Goal: Use online tool/utility: Utilize a website feature to perform a specific function

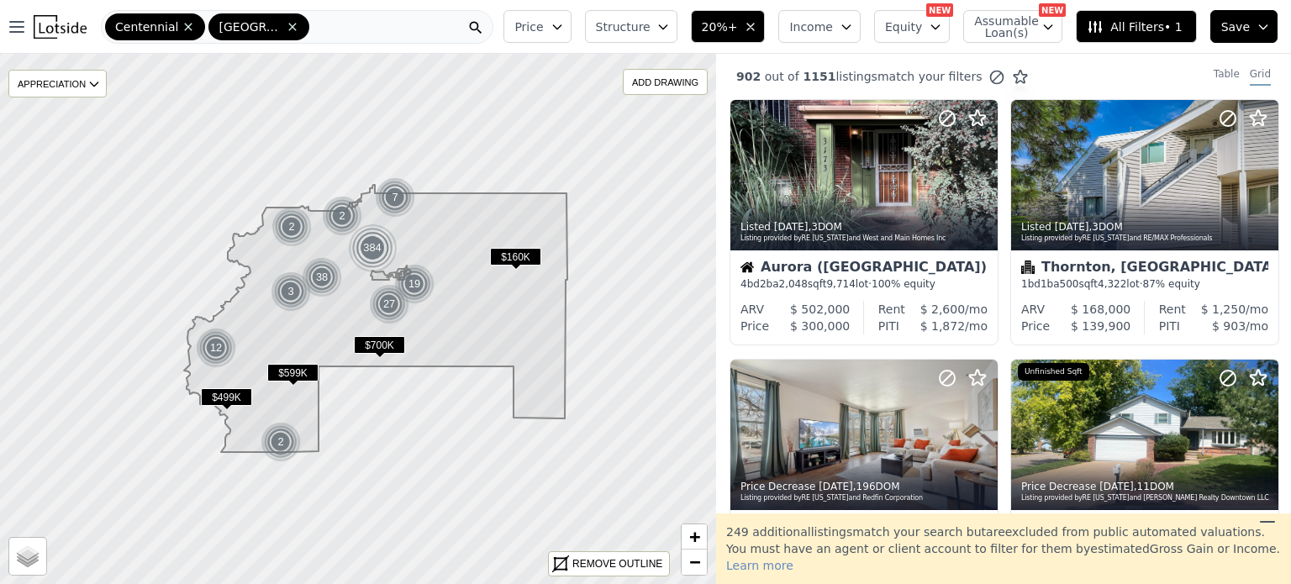
scroll to position [625, 0]
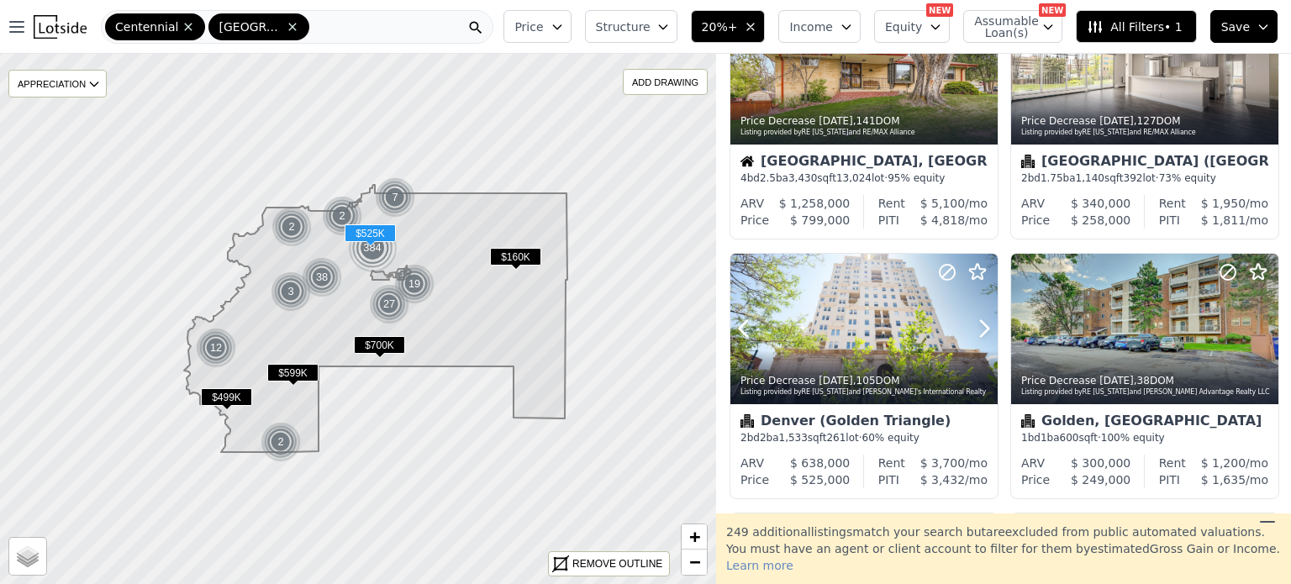
drag, startPoint x: 802, startPoint y: 328, endPoint x: 750, endPoint y: 297, distance: 60.2
click at [802, 328] on div at bounding box center [863, 329] width 267 height 150
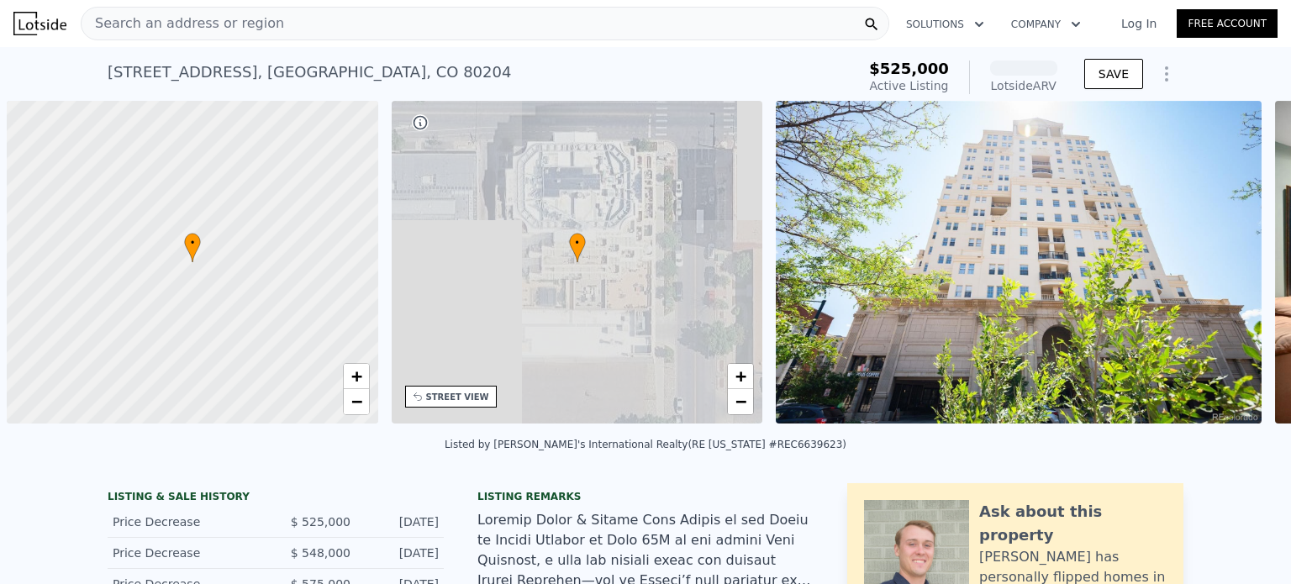
scroll to position [0, 7]
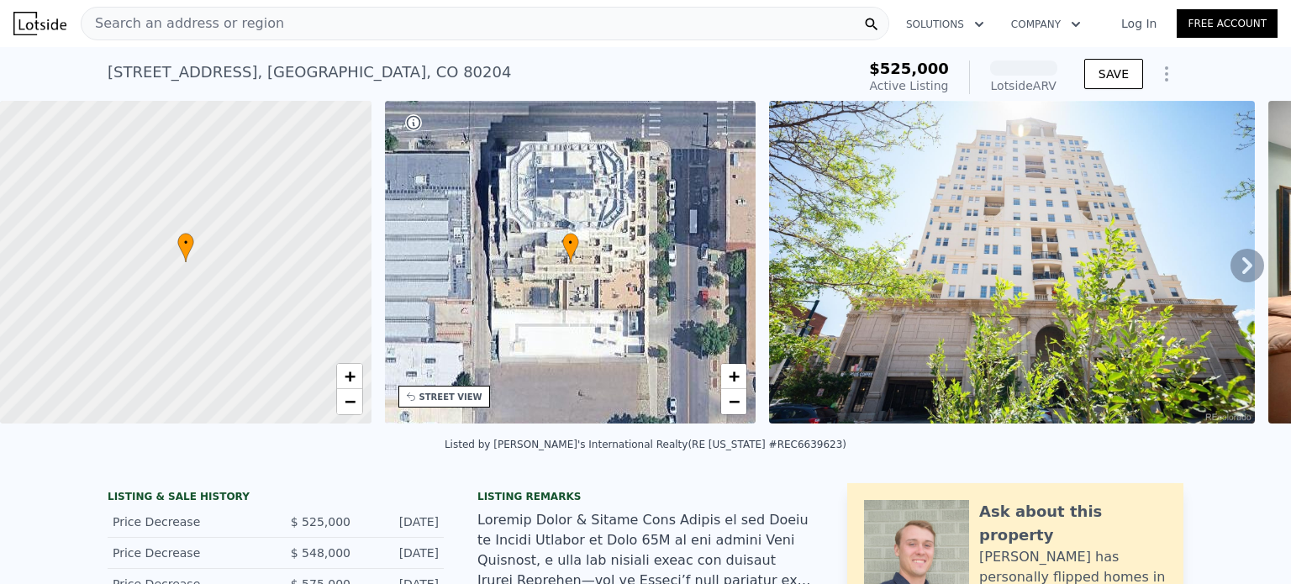
click at [203, 20] on span "Search an address or region" at bounding box center [183, 23] width 203 height 20
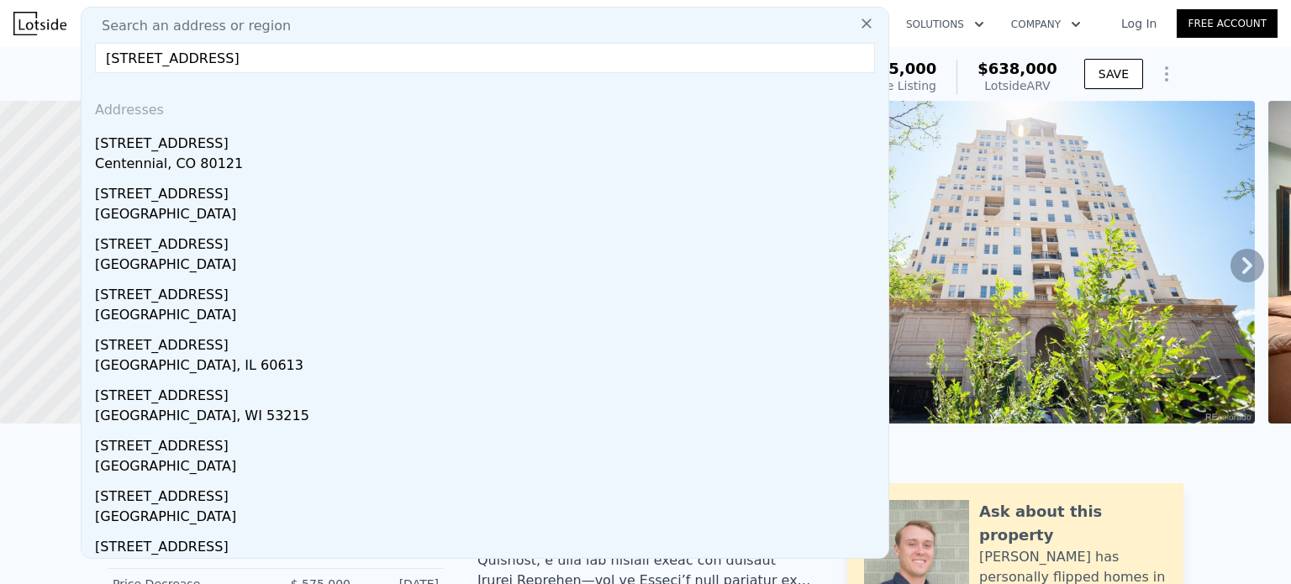
type input "[STREET_ADDRESS]"
click at [174, 162] on div "Centennial, CO 80121" at bounding box center [488, 166] width 786 height 24
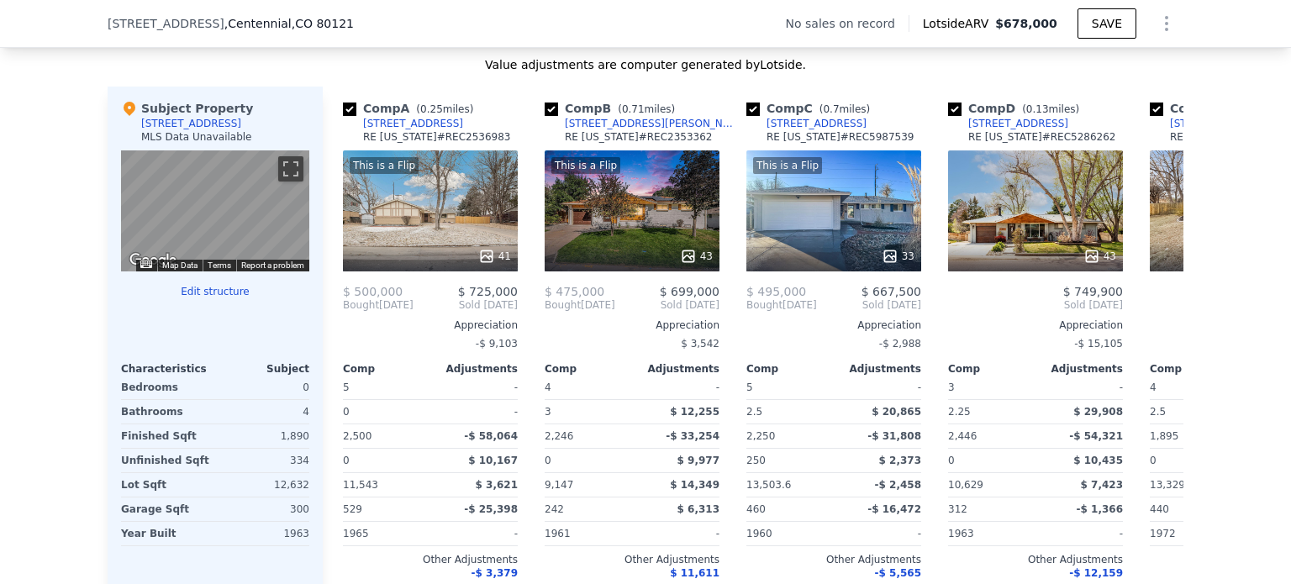
scroll to position [1579, 0]
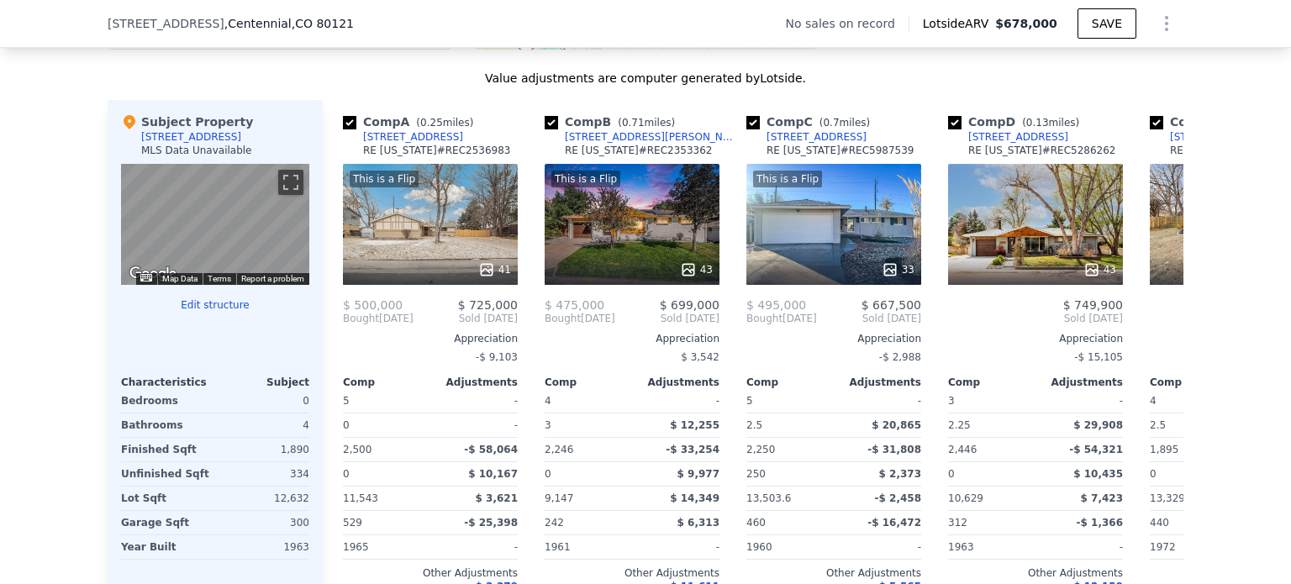
click at [845, 254] on div "This is a Flip 33" at bounding box center [833, 224] width 175 height 121
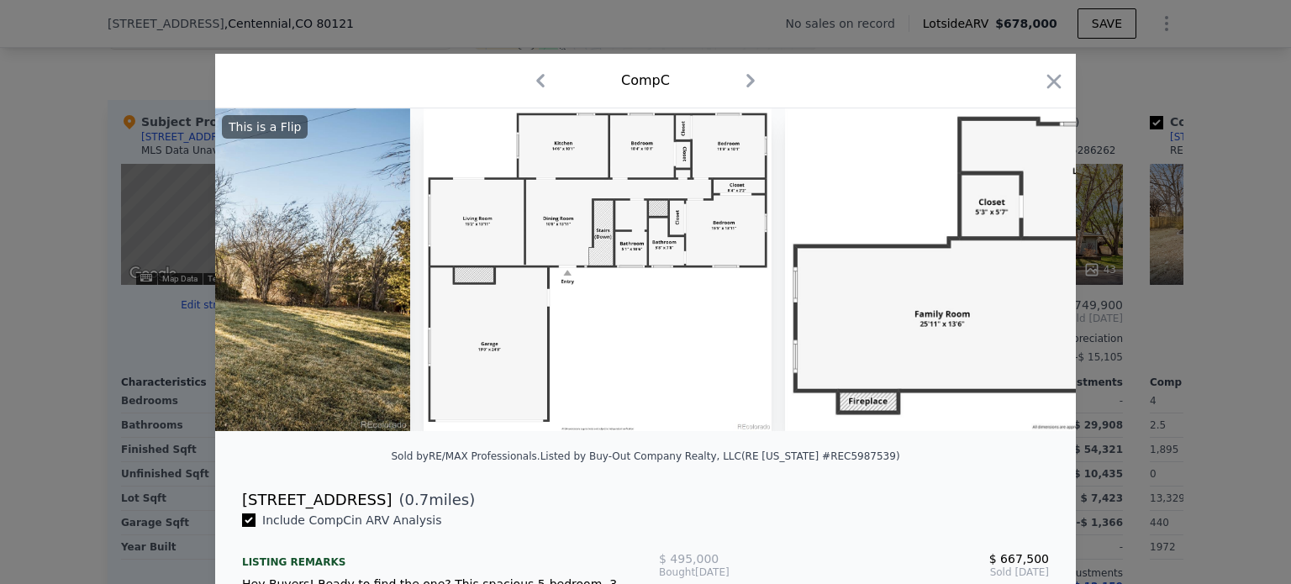
scroll to position [0, 15499]
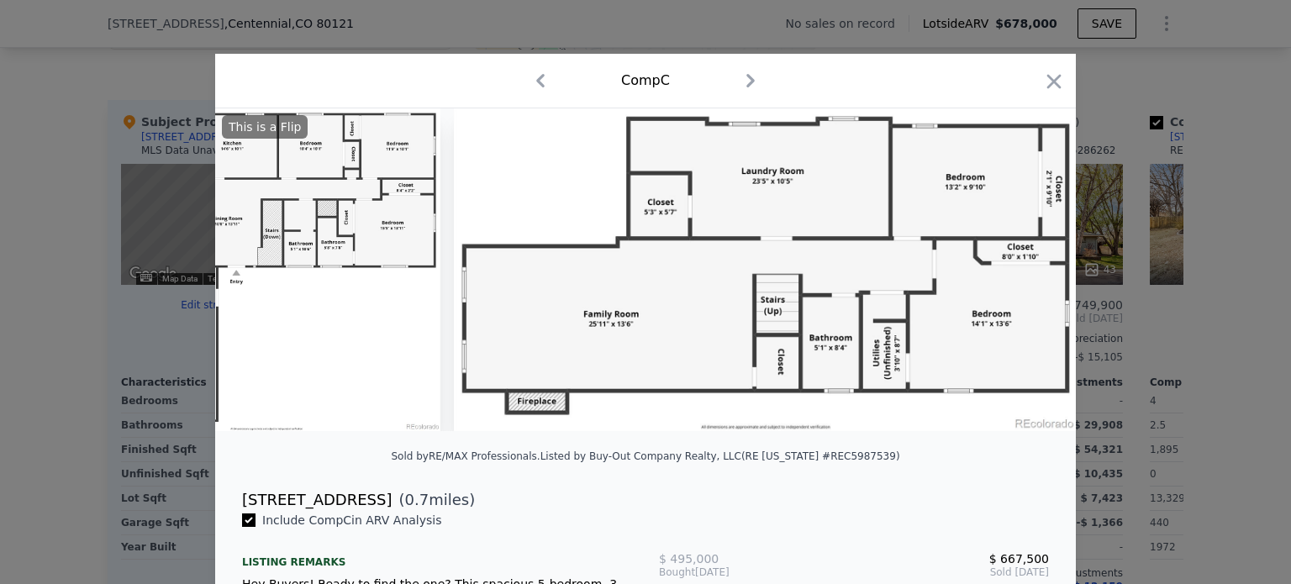
click at [1047, 76] on icon "button" at bounding box center [1054, 81] width 14 height 14
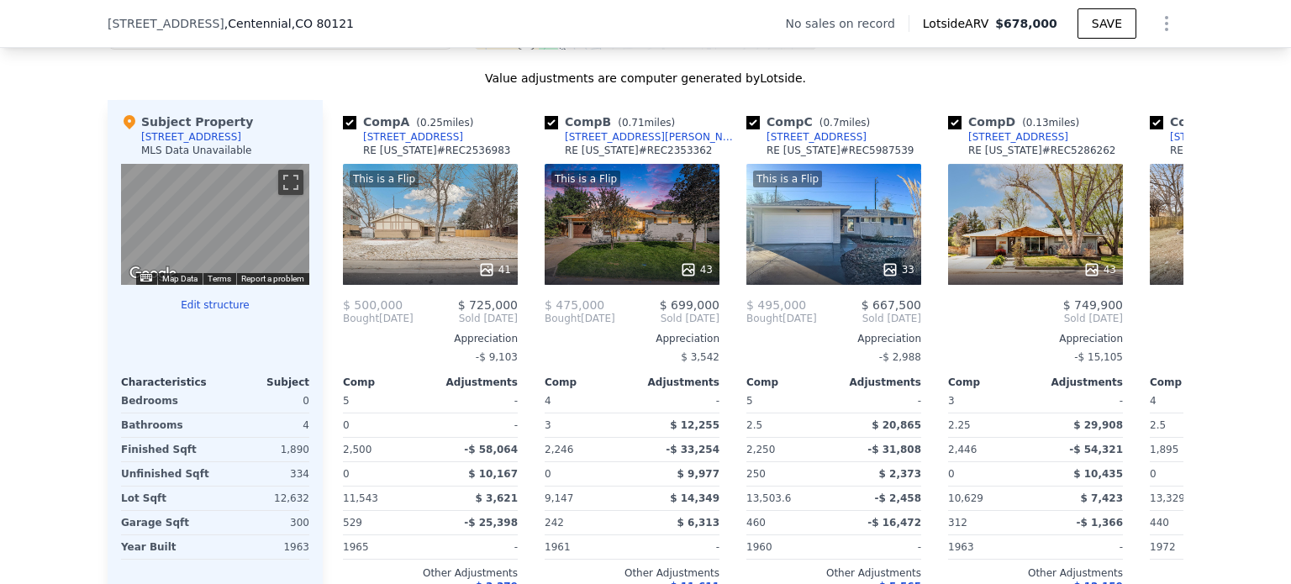
click at [1165, 24] on icon "Show Options" at bounding box center [1166, 23] width 2 height 13
click at [1099, 60] on div "Edit Structure" at bounding box center [1089, 67] width 188 height 34
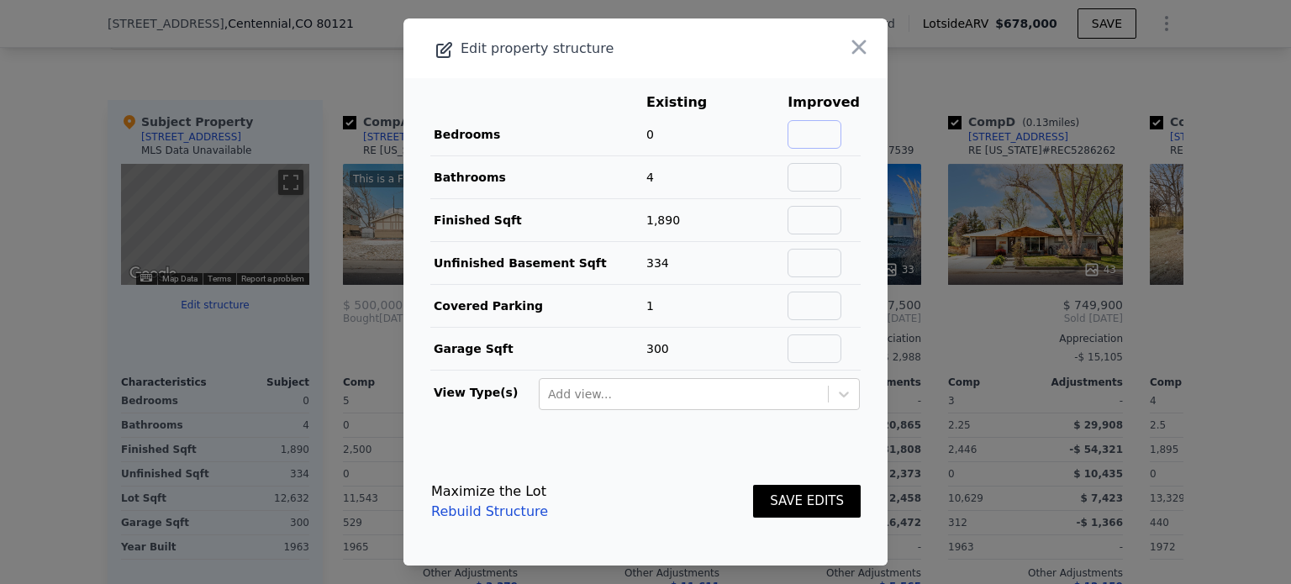
click at [805, 135] on input "text" at bounding box center [814, 134] width 54 height 29
type input "4"
click at [808, 171] on input "text" at bounding box center [814, 177] width 54 height 29
type input "3"
click at [855, 218] on main "Existing Improved Bedrooms 0 4 Bathrooms 4 -25% 3 Finished Sqft 1,890 Unfinishe…" at bounding box center [645, 258] width 484 height 360
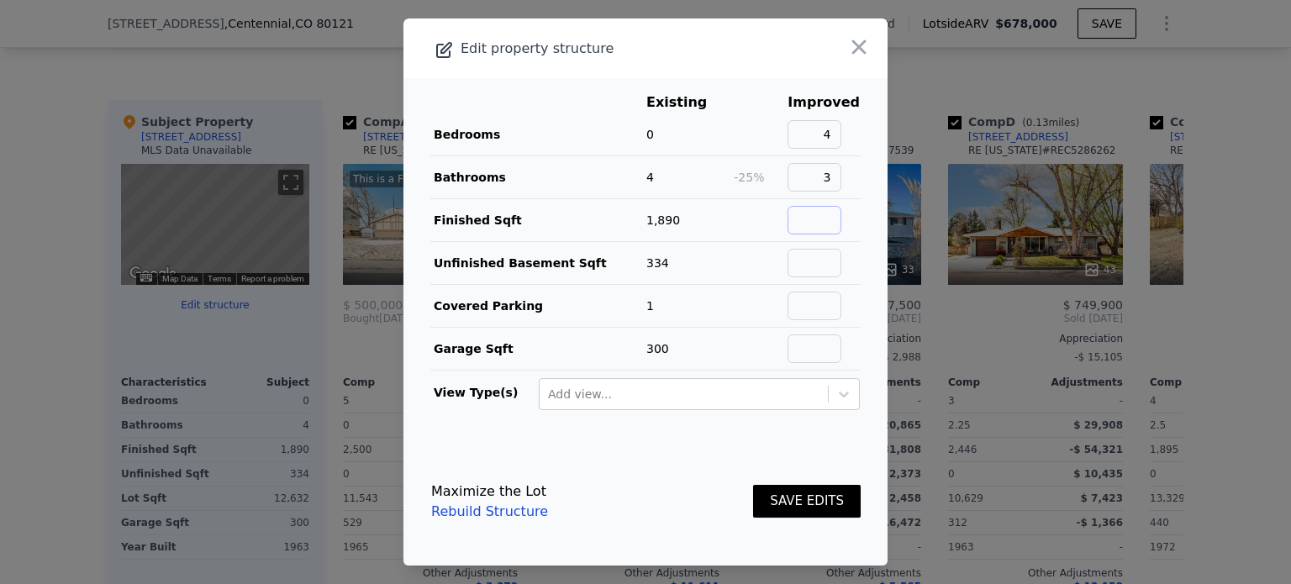
click at [808, 218] on input "text" at bounding box center [814, 220] width 54 height 29
type input "2112"
click at [783, 499] on button "SAVE EDITS" at bounding box center [807, 501] width 108 height 33
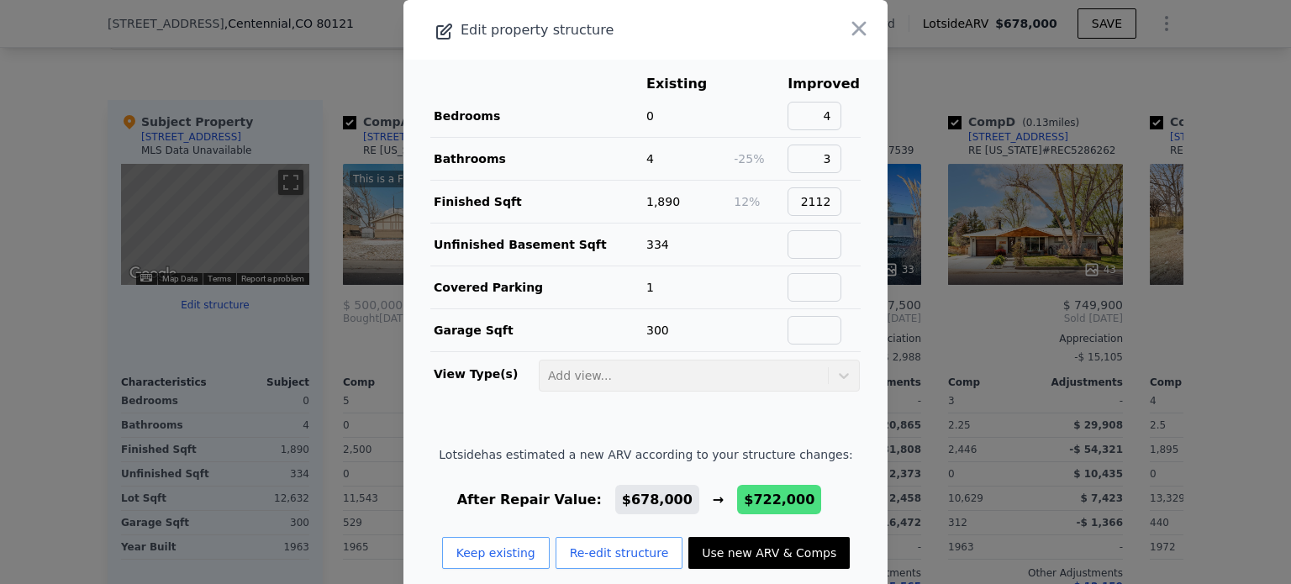
click at [760, 548] on button "Use new ARV & Comps" at bounding box center [768, 553] width 161 height 32
type input "2126"
type input "2900"
type input "9147"
type input "14374.8"
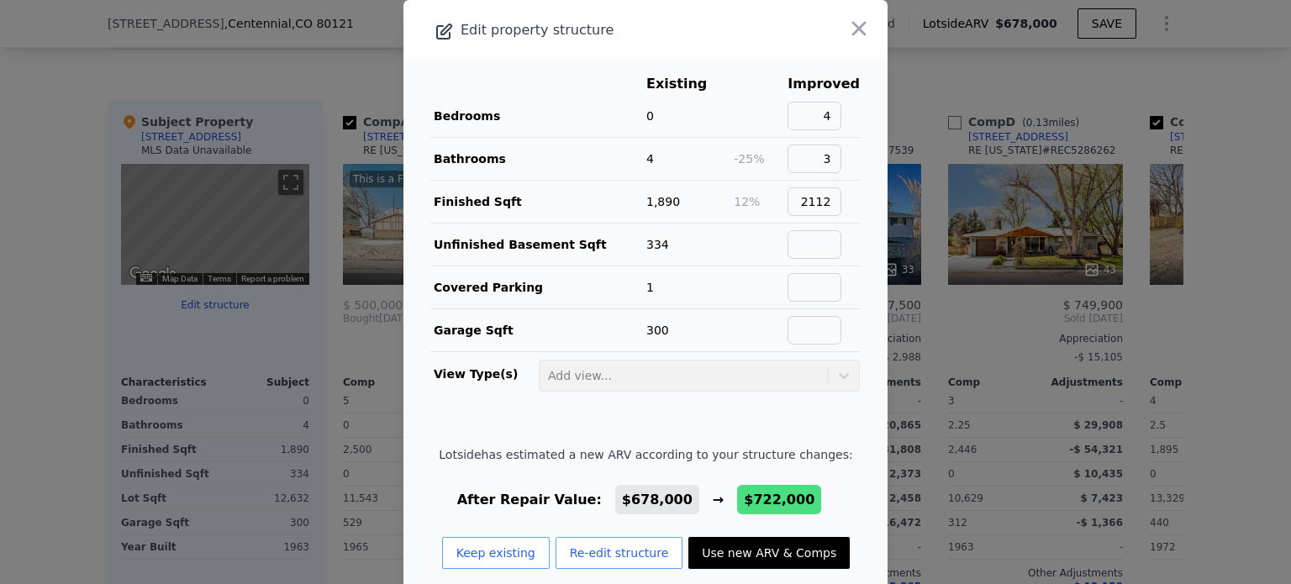
checkbox input "false"
type input "$ 722,000"
type input "$ 71,143"
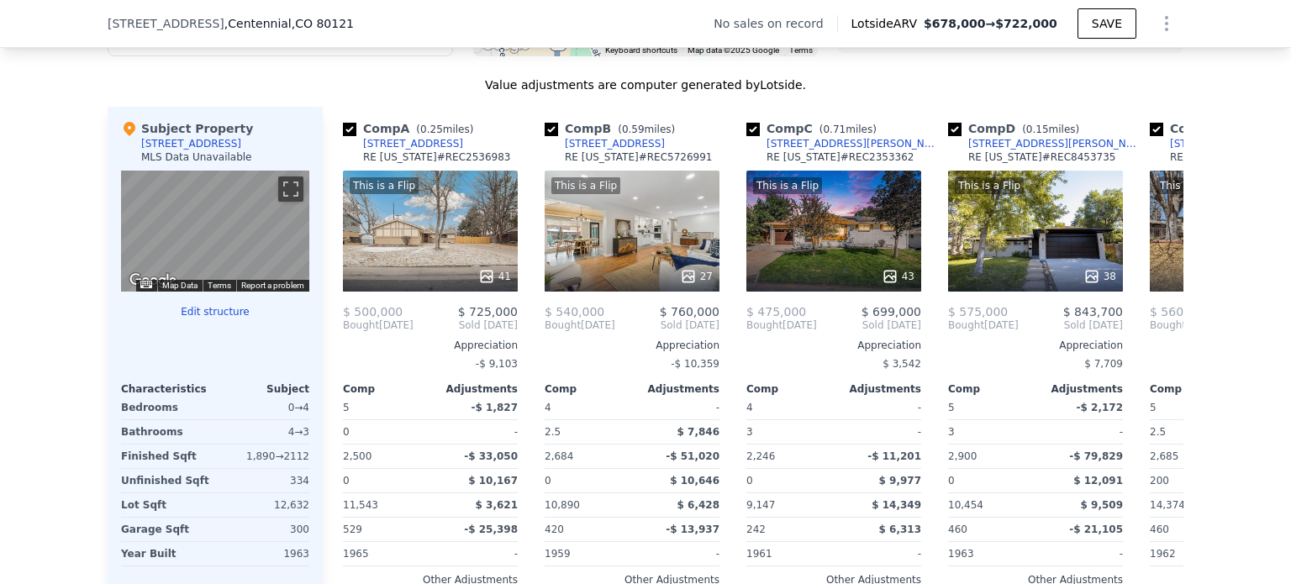
scroll to position [1571, 0]
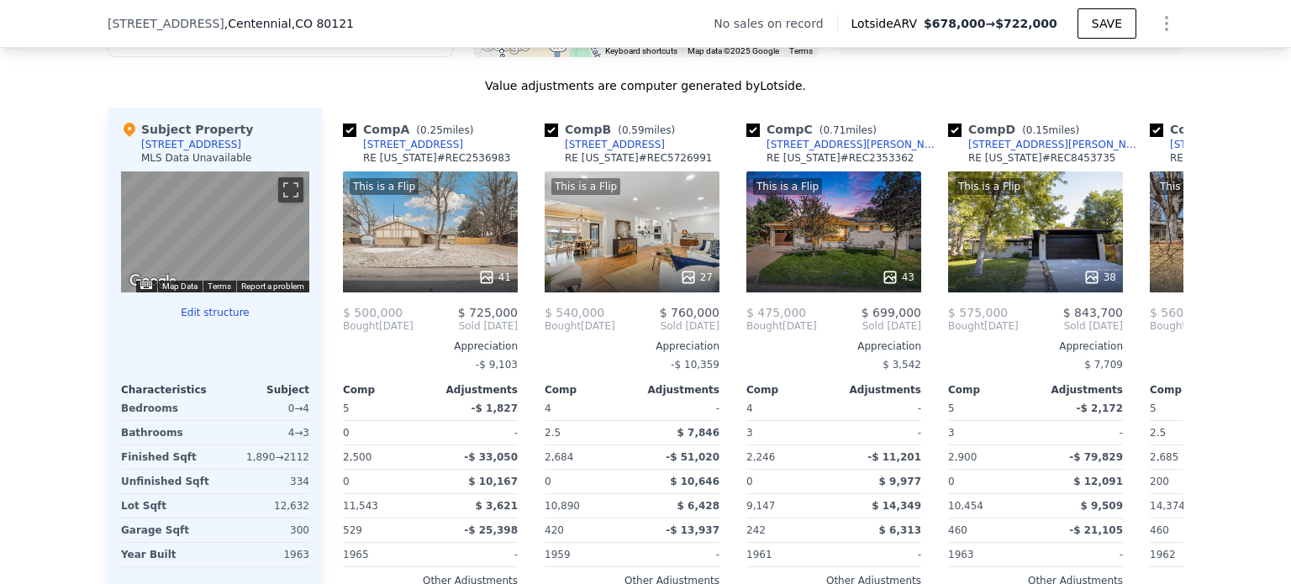
click at [391, 270] on div "This is a Flip 41" at bounding box center [430, 231] width 175 height 121
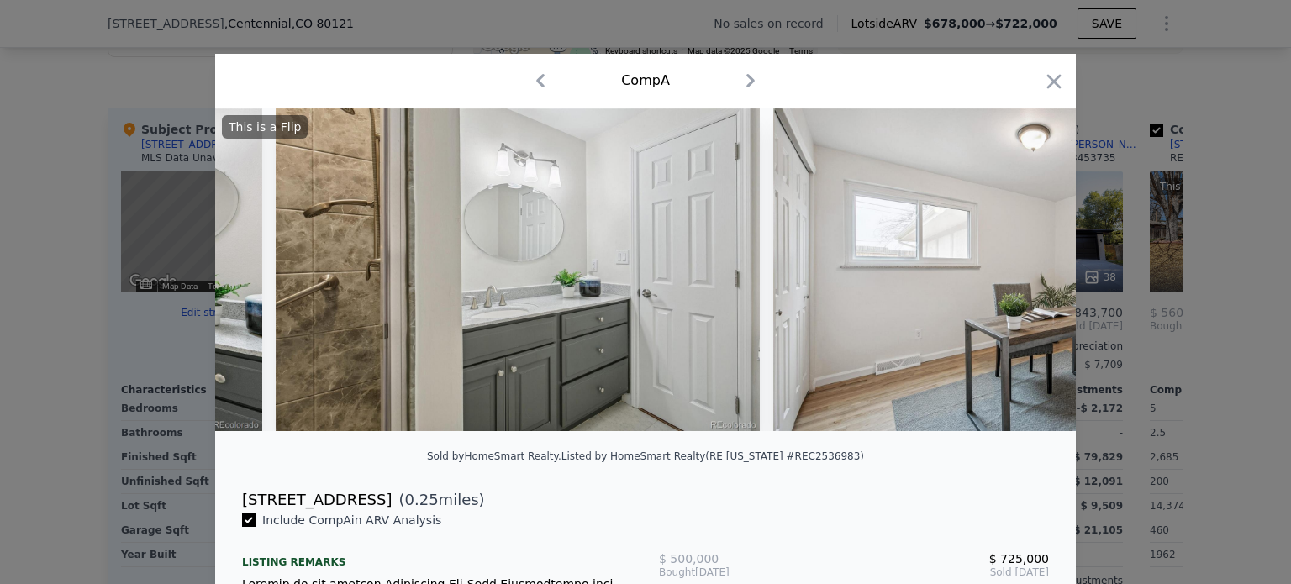
scroll to position [0, 10923]
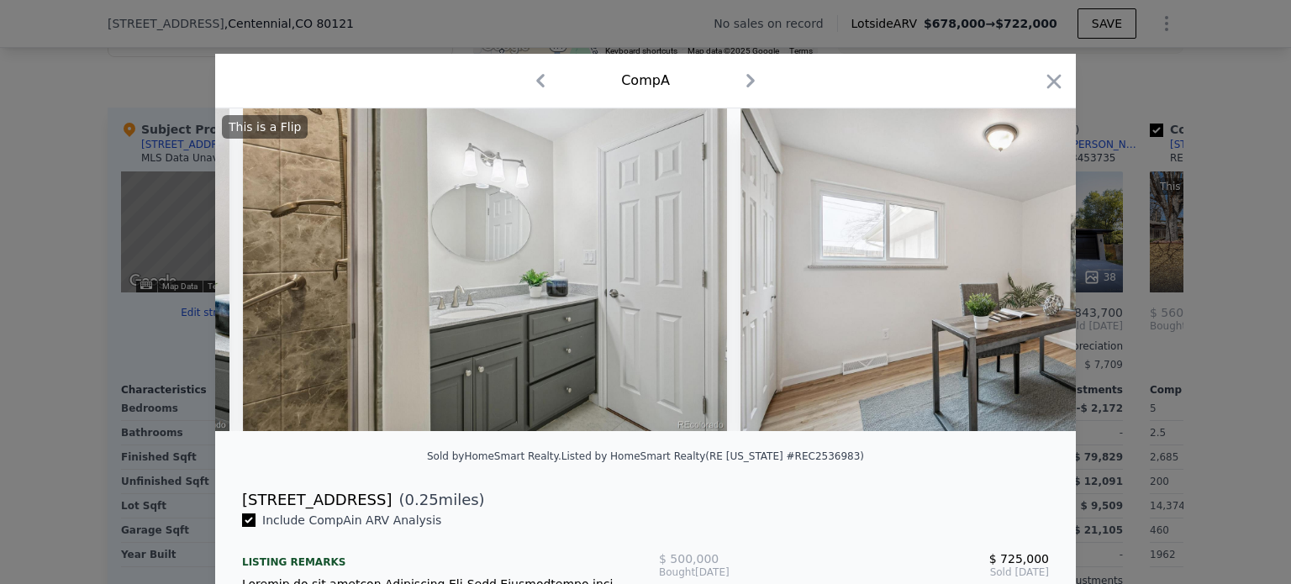
click at [1046, 91] on icon "button" at bounding box center [1054, 82] width 24 height 24
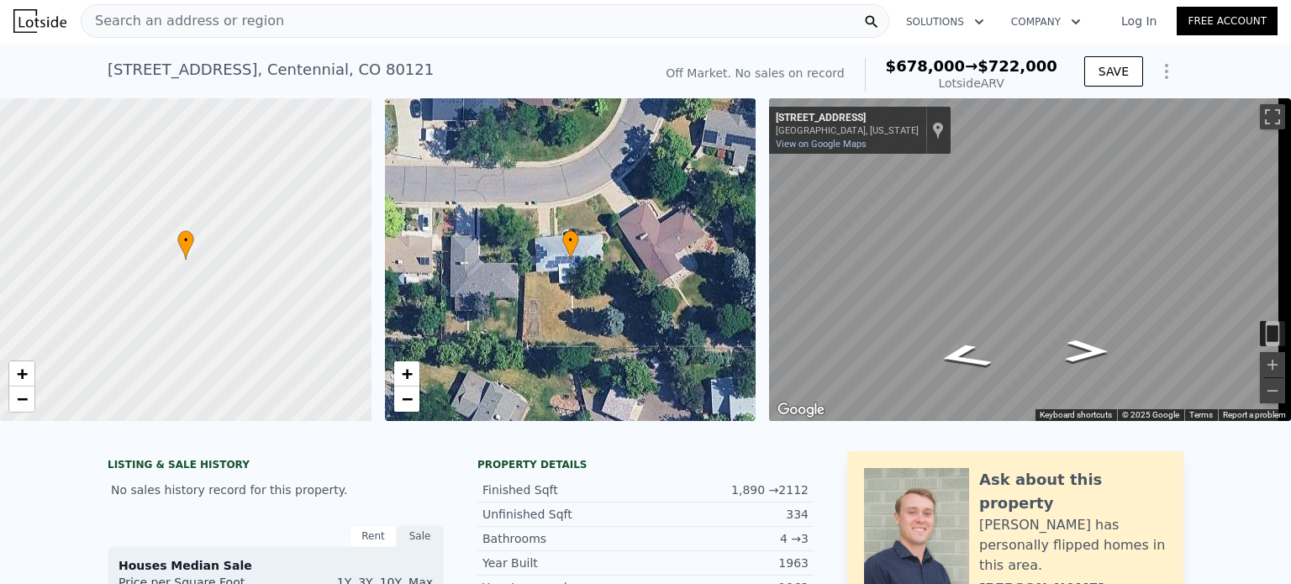
scroll to position [1, 0]
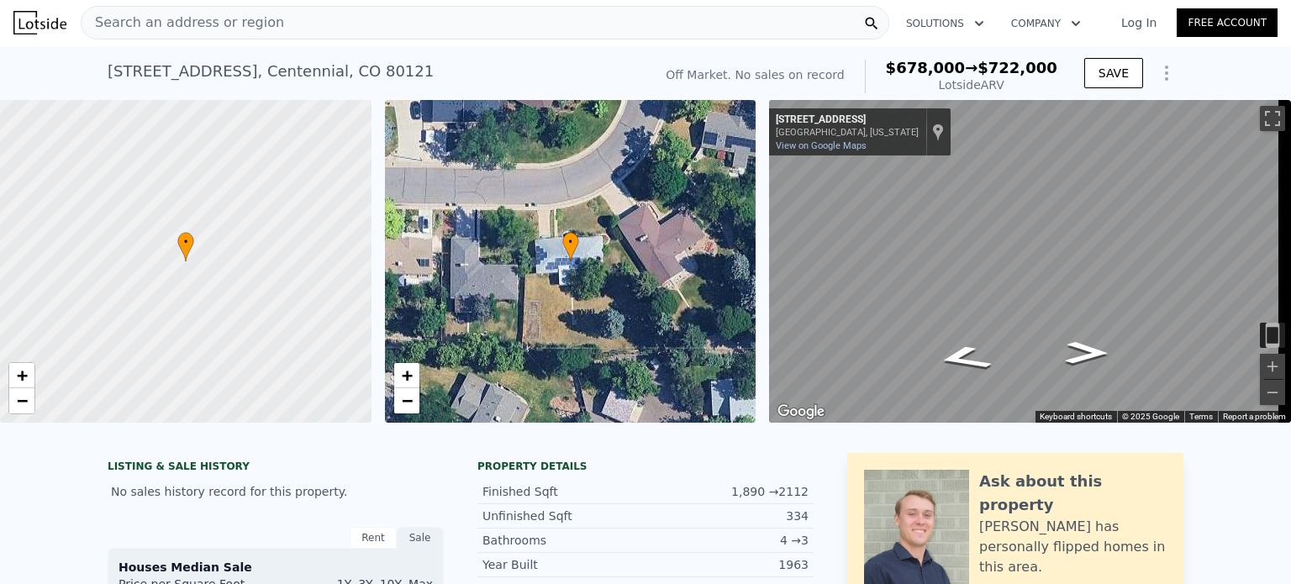
type input "1726"
type input "2564"
type input "8407"
type input "14113"
checkbox input "true"
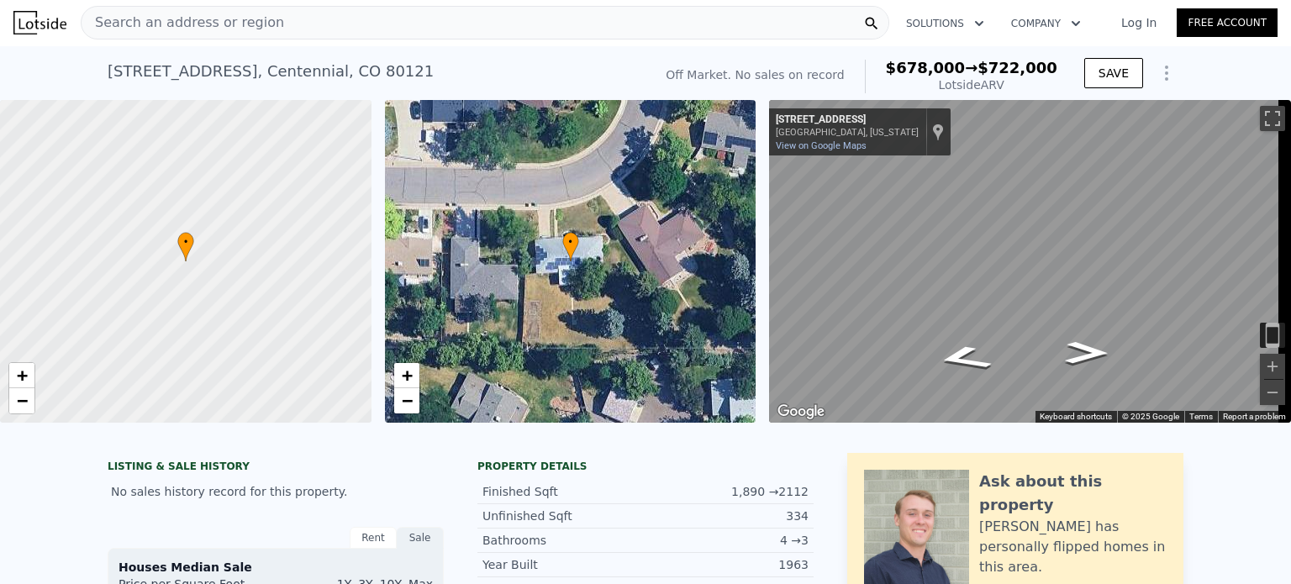
checkbox input "true"
type input "$ 678,000"
type input "$ 30,002"
click at [709, 66] on div "[STREET_ADDRESS] No sales on record (~ARV $678k )" at bounding box center [423, 76] width 630 height 47
